Goal: Information Seeking & Learning: Learn about a topic

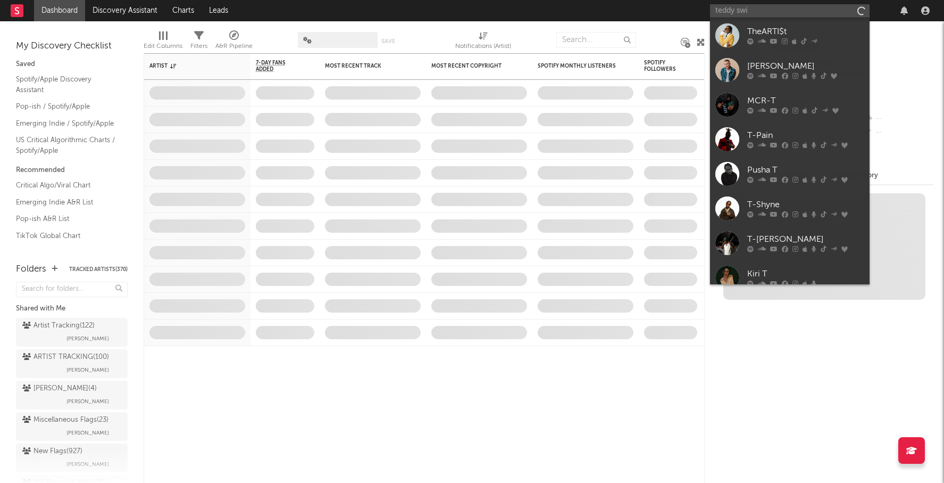
type input "teddy swim"
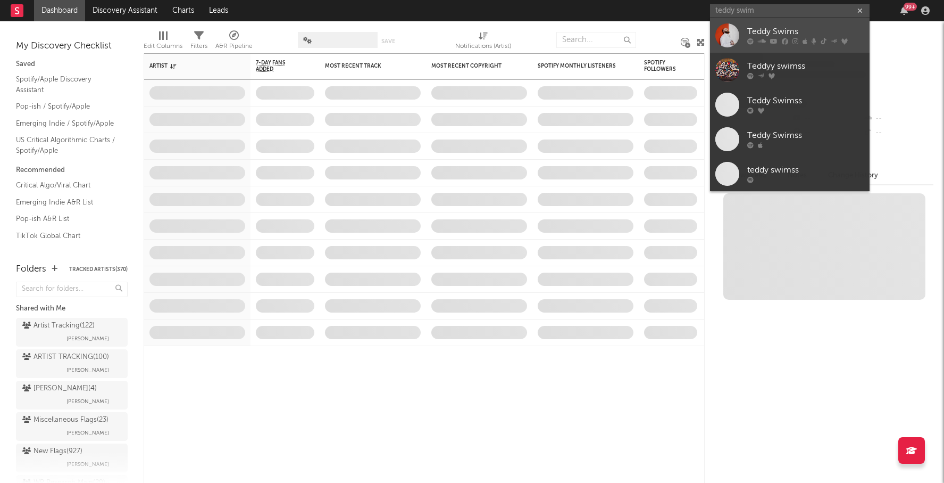
click at [801, 26] on div "Teddy Swims" at bounding box center [806, 32] width 117 height 13
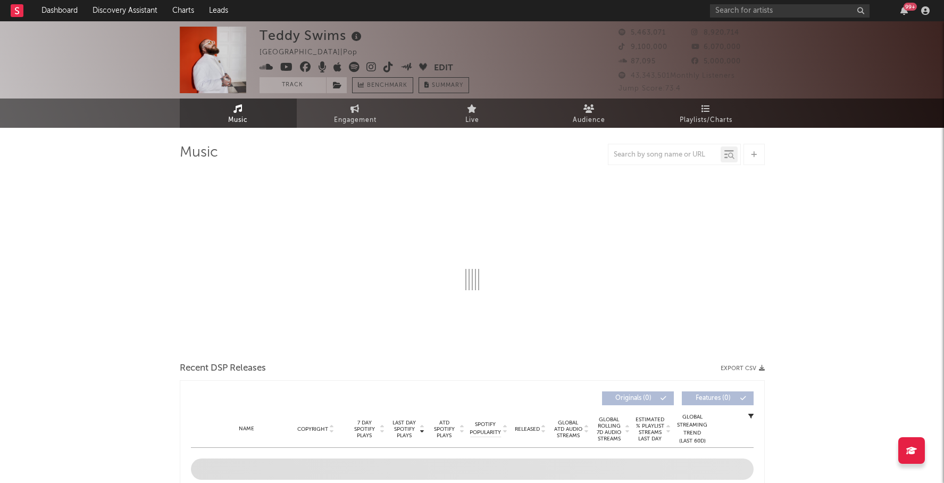
select select "6m"
